Goal: Obtain resource: Obtain resource

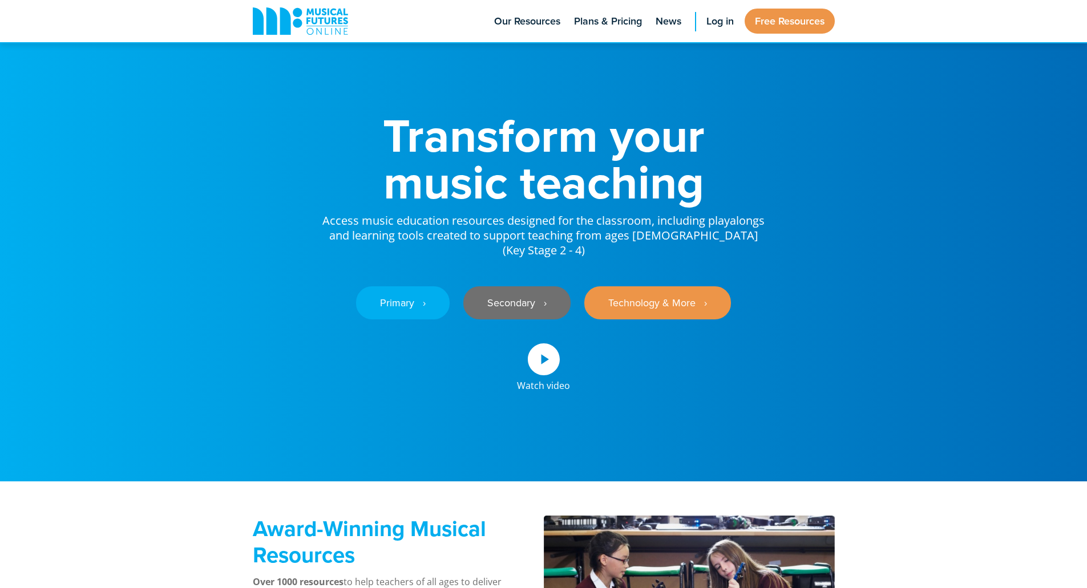
click at [552, 319] on link "Secondary ‎‏‏‎ ‎ ›" at bounding box center [516, 302] width 107 height 33
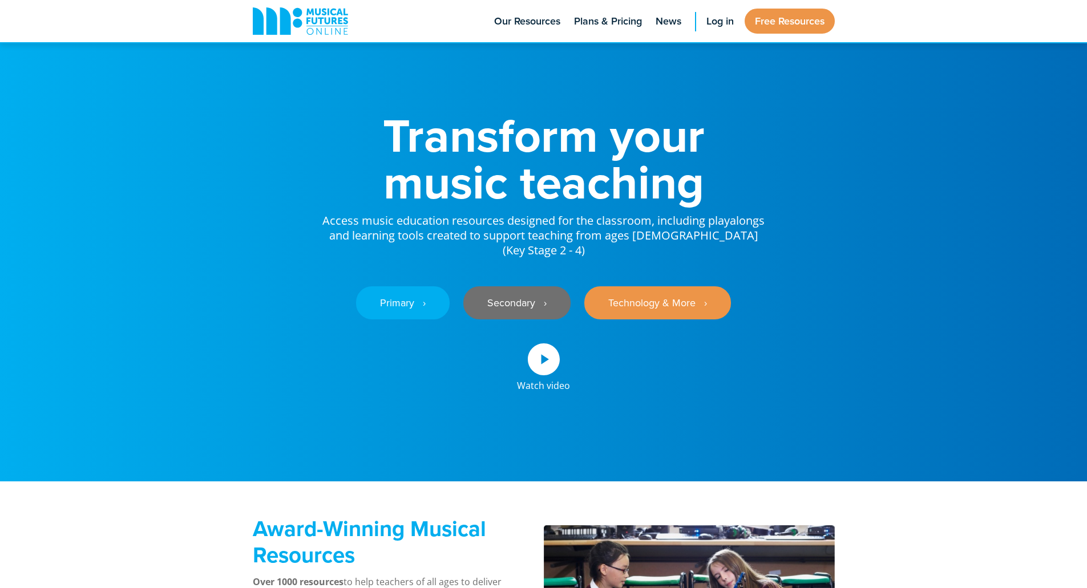
click at [497, 314] on link "Secondary ‎‏‏‎ ‎ ›" at bounding box center [516, 302] width 107 height 33
click at [798, 10] on link "Free Resources" at bounding box center [789, 21] width 90 height 25
click at [800, 23] on link "Free Resources" at bounding box center [789, 21] width 90 height 25
click at [749, 13] on link "Free Resources" at bounding box center [789, 21] width 90 height 25
click at [755, 23] on link "Free Resources" at bounding box center [789, 21] width 90 height 25
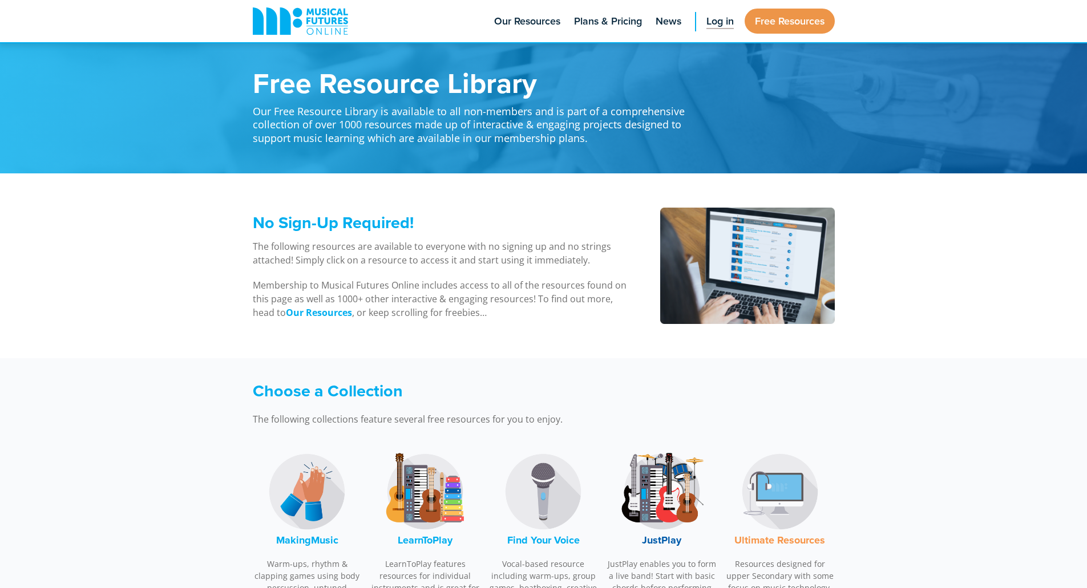
click at [700, 15] on link "Log in" at bounding box center [719, 21] width 39 height 42
click at [715, 27] on span "Log in" at bounding box center [719, 21] width 27 height 15
